Goal: Task Accomplishment & Management: Manage account settings

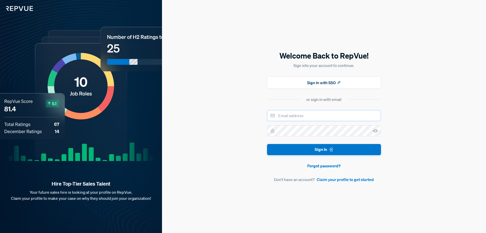
click at [306, 110] on input "email" at bounding box center [324, 115] width 114 height 11
click at [267, 144] on button "Sign In" at bounding box center [324, 149] width 114 height 11
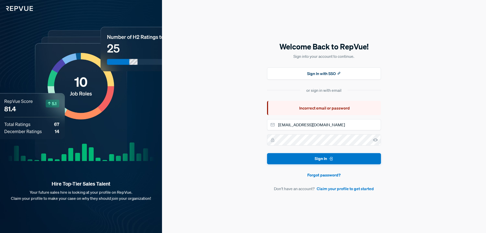
click at [376, 139] on icon at bounding box center [375, 139] width 5 height 5
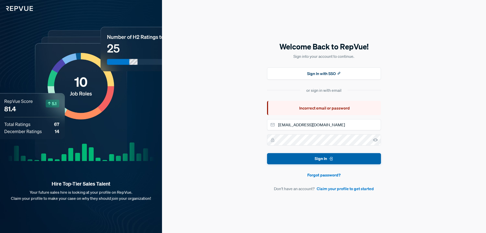
click at [318, 154] on button "Sign In" at bounding box center [324, 158] width 114 height 11
click at [325, 157] on button "Sign In" at bounding box center [324, 158] width 114 height 11
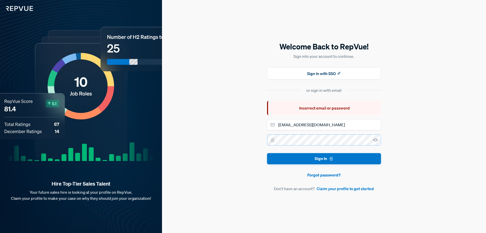
click at [270, 140] on div at bounding box center [324, 139] width 114 height 11
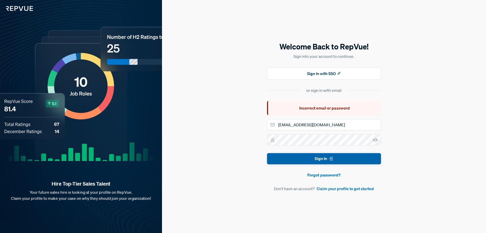
click at [320, 157] on button "Sign In" at bounding box center [324, 158] width 114 height 11
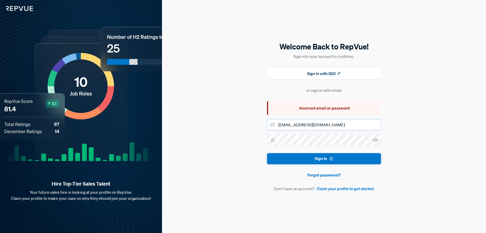
drag, startPoint x: 336, startPoint y: 124, endPoint x: 296, endPoint y: 124, distance: 39.5
click at [296, 124] on input "[EMAIL_ADDRESS][DOMAIN_NAME]" at bounding box center [324, 124] width 114 height 11
type input "[EMAIL_ADDRESS][DOMAIN_NAME]"
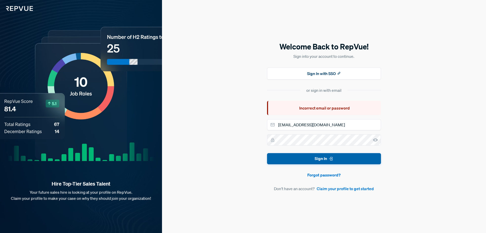
click at [315, 159] on button "Sign In" at bounding box center [324, 158] width 114 height 11
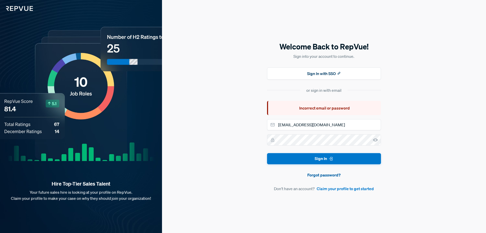
click at [325, 174] on link "Forgot password?" at bounding box center [324, 175] width 114 height 6
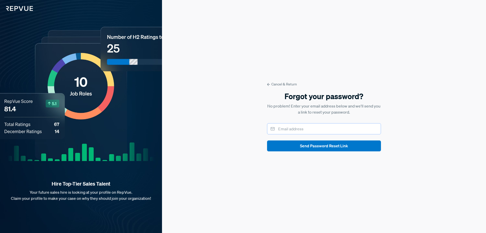
click at [322, 129] on input "email" at bounding box center [324, 128] width 114 height 11
type input "[EMAIL_ADDRESS][DOMAIN_NAME]"
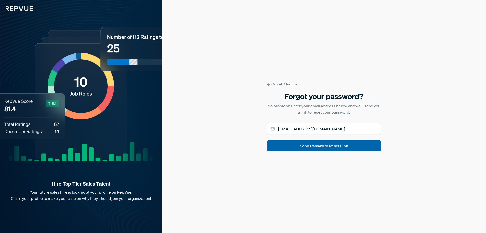
click at [323, 146] on button "Send Password Reset Link" at bounding box center [324, 145] width 114 height 11
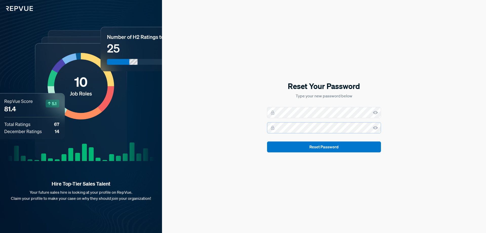
click at [267, 141] on button "Reset Password" at bounding box center [324, 146] width 114 height 11
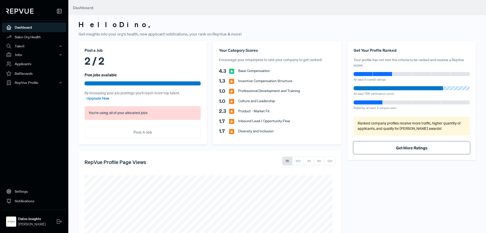
click at [409, 150] on button "Get More Ratings" at bounding box center [412, 148] width 116 height 12
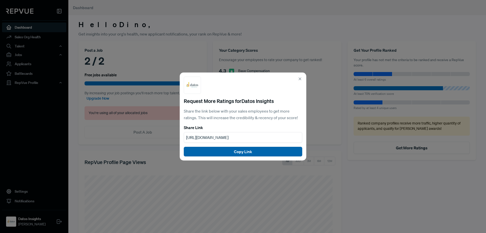
click at [256, 151] on button "Copy Link" at bounding box center [243, 152] width 118 height 10
click at [299, 78] on use at bounding box center [300, 79] width 2 height 2
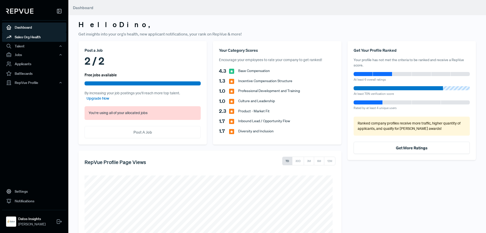
click at [45, 41] on ul "Dashboard Sales Org Health Talent Talent Data Talent Profiles Talent Competitor…" at bounding box center [34, 55] width 64 height 64
click at [37, 45] on div "Talent" at bounding box center [34, 46] width 64 height 9
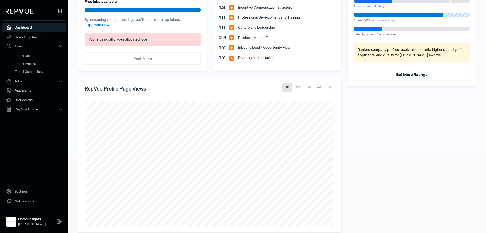
scroll to position [81, 0]
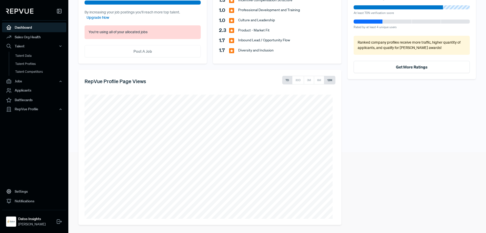
click at [325, 79] on button "12M" at bounding box center [329, 80] width 11 height 9
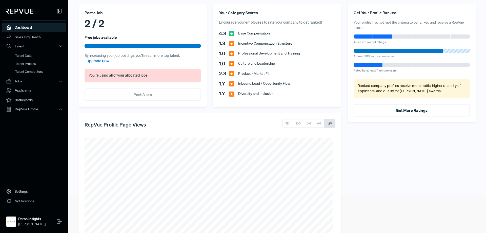
scroll to position [0, 0]
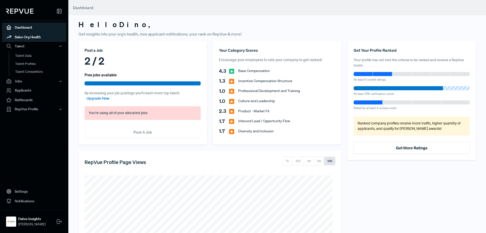
click at [35, 36] on link "Sales Org Health" at bounding box center [34, 37] width 64 height 10
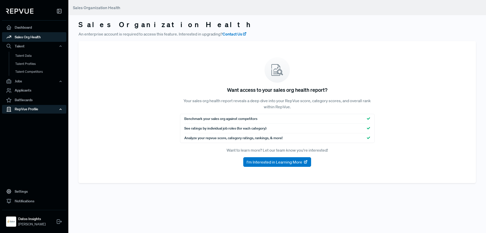
click at [25, 108] on div "RepVue Profile" at bounding box center [34, 109] width 64 height 9
click at [31, 120] on link "Profile Overview" at bounding box center [41, 121] width 64 height 13
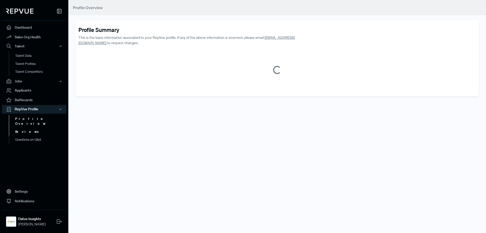
click at [27, 128] on link "Reviews" at bounding box center [41, 132] width 64 height 8
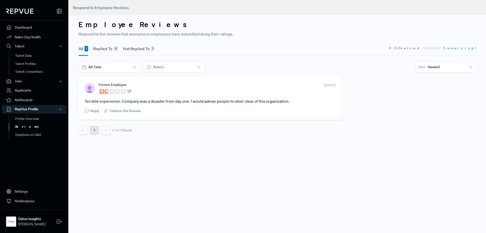
click at [173, 101] on article "Terrible experience. Company was a disaster from day one. I would advise people…" at bounding box center [210, 101] width 251 height 6
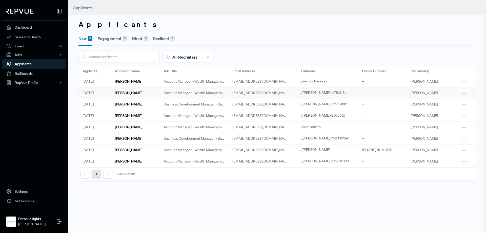
click at [171, 93] on span "Account Manager - Wealth Management" at bounding box center [194, 92] width 61 height 5
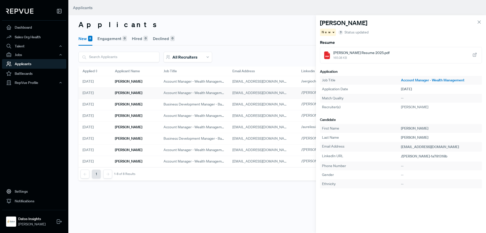
click at [338, 56] on span "165.08 KB" at bounding box center [361, 57] width 56 height 5
click at [138, 104] on h6 "Jack Cosentino" at bounding box center [128, 104] width 27 height 4
click at [332, 50] on div "JFC.docx 22.31 KB" at bounding box center [401, 55] width 162 height 16
click at [165, 117] on span "Account Manager - Wealth Management" at bounding box center [194, 115] width 61 height 5
click at [367, 54] on span "Steve Myers Resume Aug 2025.pdf" at bounding box center [362, 52] width 59 height 5
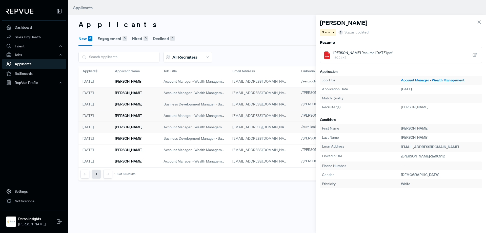
click at [150, 128] on div "Aurelio Sisto" at bounding box center [135, 127] width 49 height 11
click at [348, 43] on h6 "Resume" at bounding box center [401, 42] width 162 height 5
click at [345, 54] on span "Aurelio Sisto .docx" at bounding box center [351, 52] width 36 height 5
